Goal: Task Accomplishment & Management: Use online tool/utility

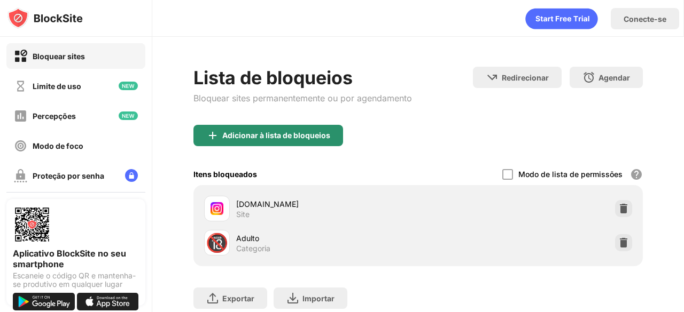
click at [295, 134] on font "Adicionar à lista de bloqueios" at bounding box center [276, 135] width 108 height 9
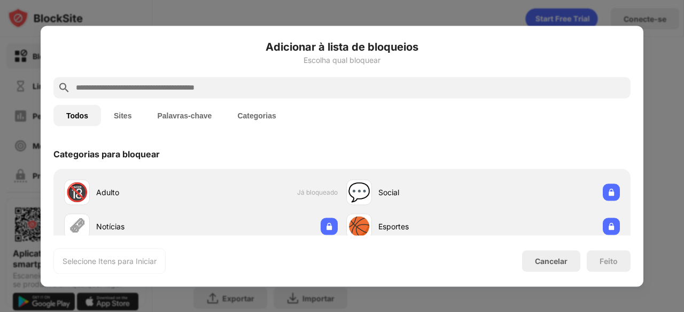
click at [236, 78] on div at bounding box center [341, 87] width 577 height 21
click at [243, 87] on input "text" at bounding box center [350, 87] width 551 height 13
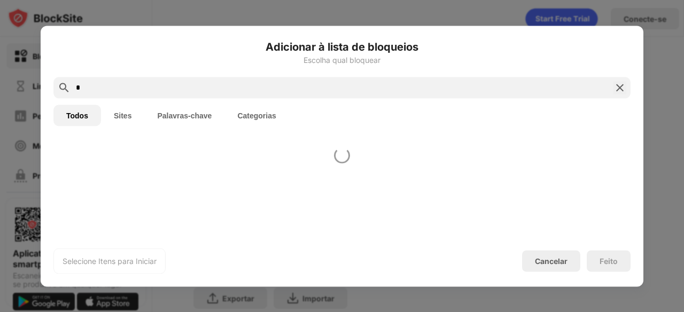
type input "*"
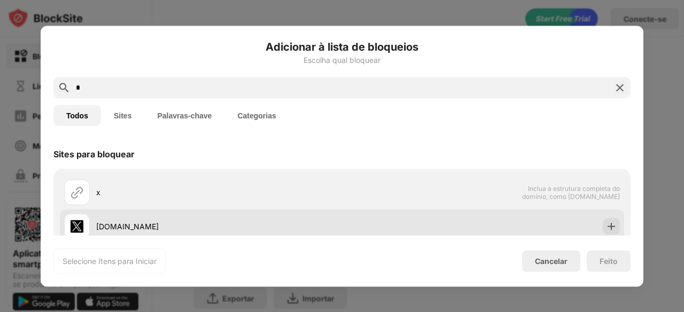
click at [609, 235] on div "[DOMAIN_NAME]" at bounding box center [342, 226] width 564 height 34
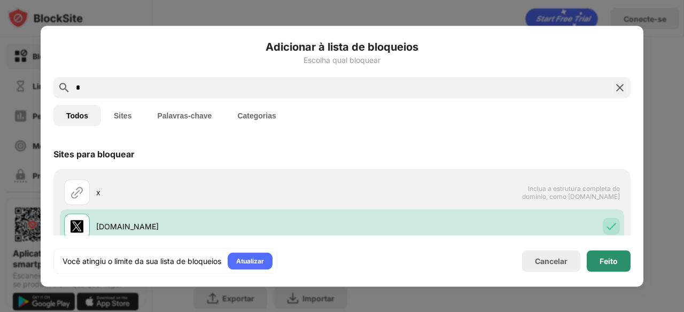
click at [608, 264] on font "Feito" at bounding box center [608, 260] width 18 height 9
